Goal: Information Seeking & Learning: Learn about a topic

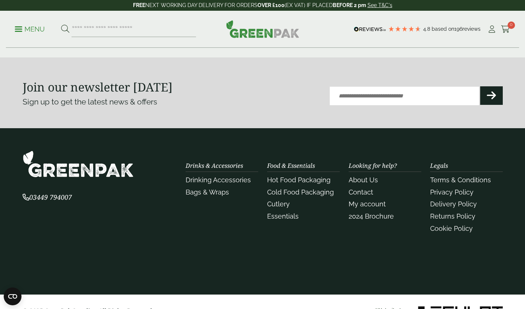
scroll to position [1704, 0]
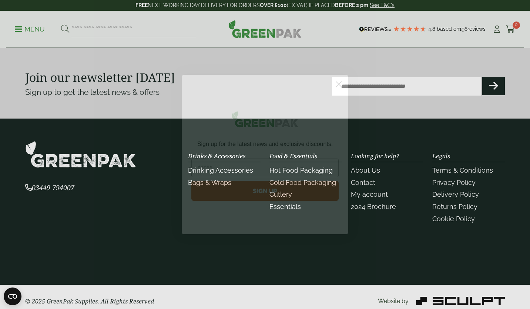
click at [341, 84] on circle "Close dialog" at bounding box center [339, 84] width 12 height 12
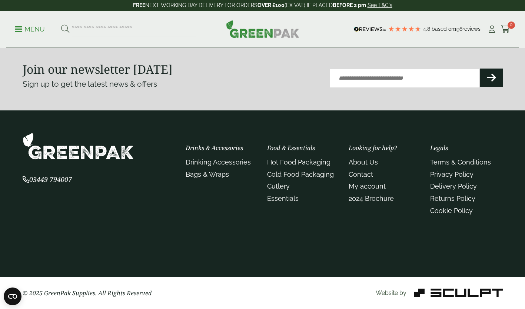
scroll to position [1712, 0]
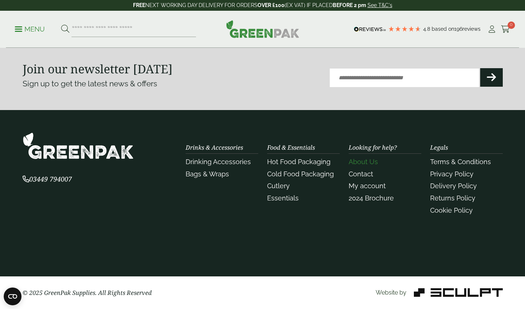
click at [360, 161] on link "About Us" at bounding box center [363, 162] width 29 height 8
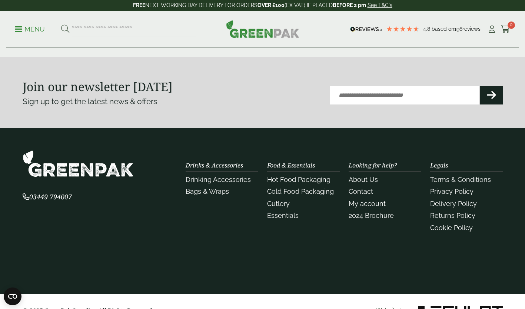
scroll to position [222, 0]
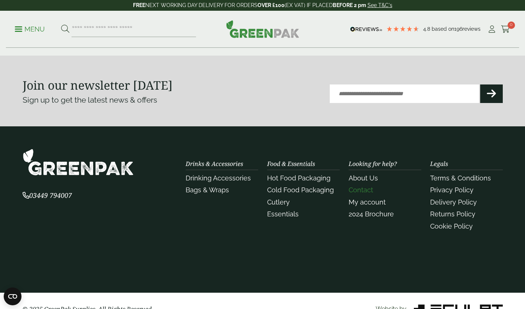
click at [363, 189] on link "Contact" at bounding box center [361, 190] width 24 height 8
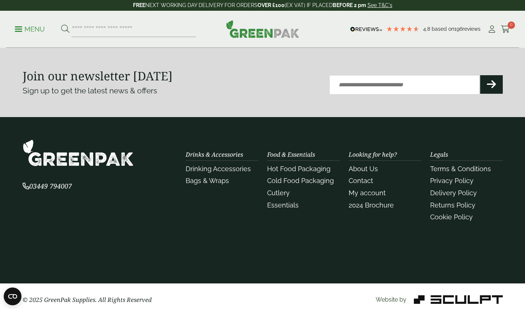
scroll to position [407, 0]
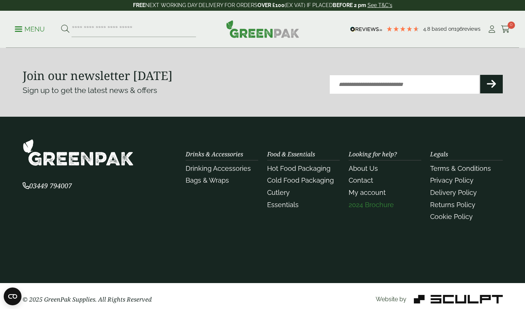
click at [355, 206] on link "2024 Brochure" at bounding box center [371, 205] width 45 height 8
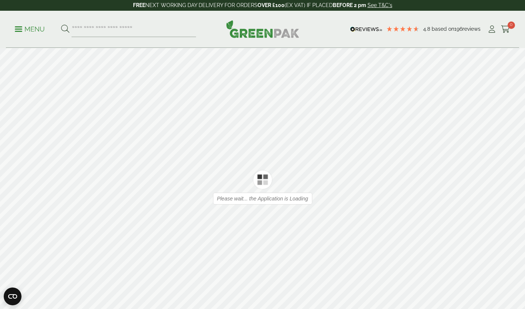
type input "*"
type input "**"
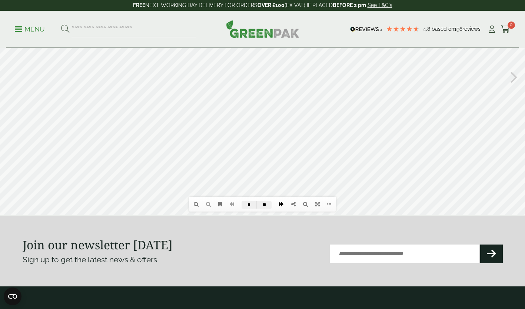
scroll to position [37, 0]
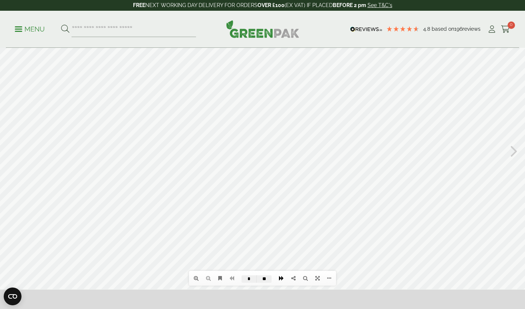
click at [280, 276] on icon at bounding box center [281, 278] width 5 height 5
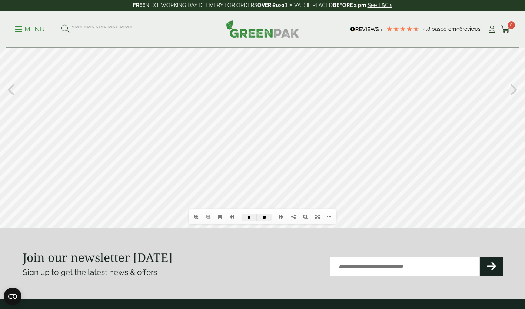
scroll to position [111, 0]
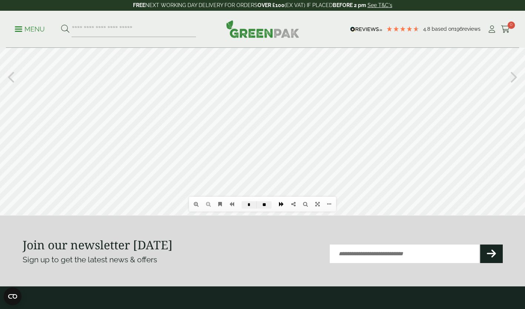
click at [279, 204] on link at bounding box center [281, 204] width 12 height 13
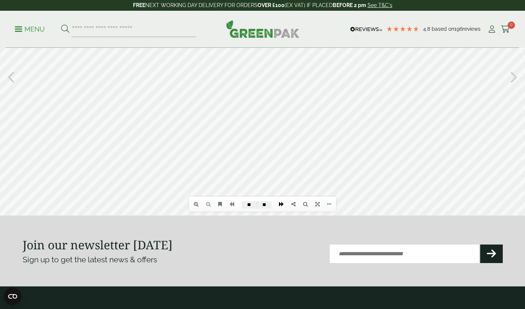
click at [279, 204] on link at bounding box center [281, 204] width 12 height 13
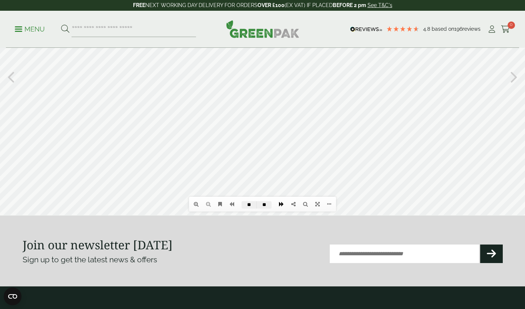
click at [279, 204] on link at bounding box center [281, 204] width 12 height 13
type input "**"
